Goal: Find specific page/section: Find specific page/section

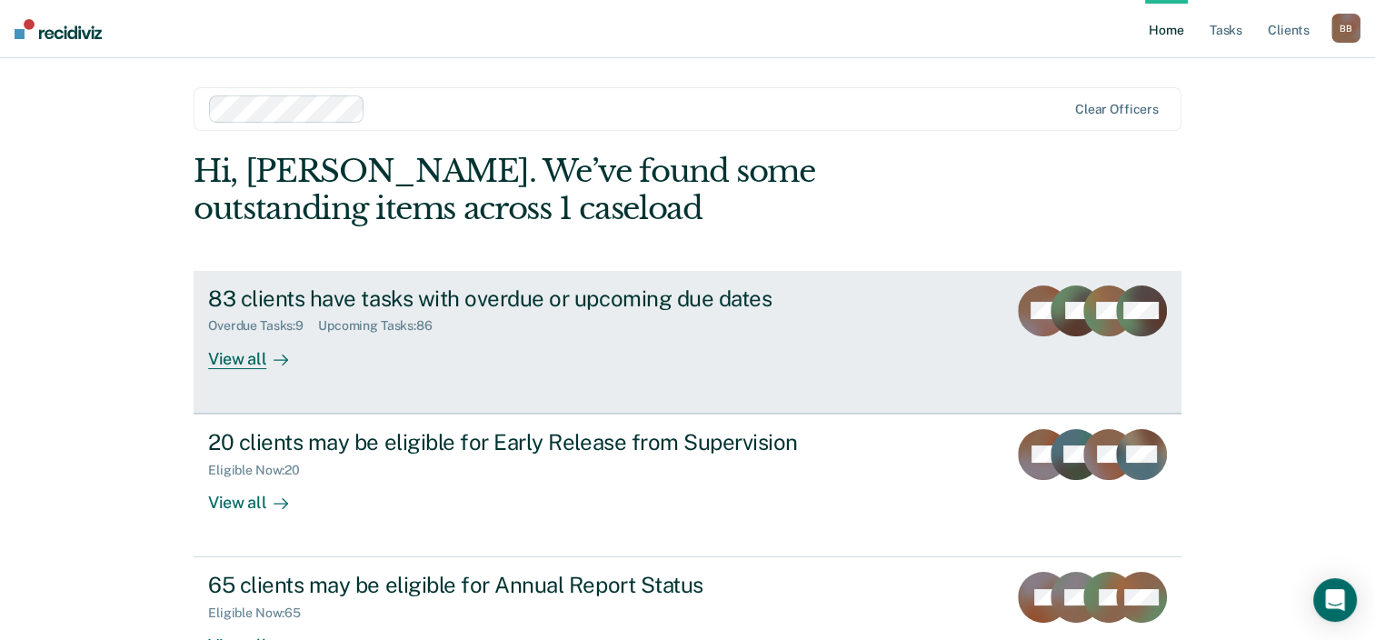
click at [249, 349] on div "View all" at bounding box center [259, 351] width 102 height 35
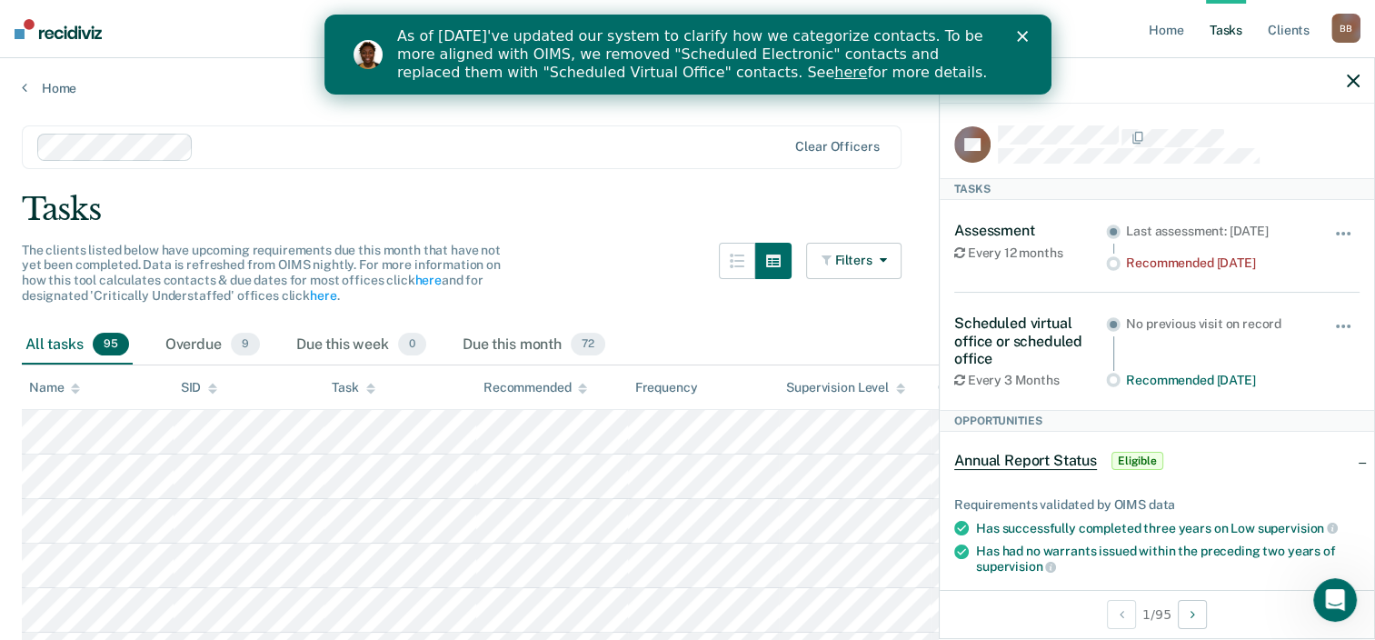
click at [1023, 35] on polygon "Close" at bounding box center [1021, 36] width 11 height 11
